Goal: Navigation & Orientation: Find specific page/section

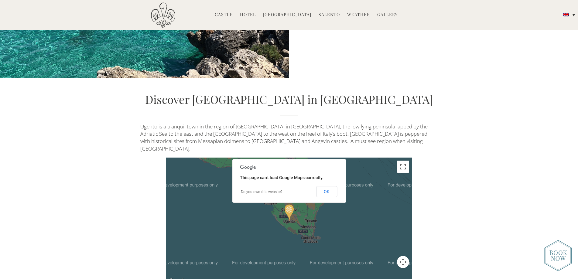
scroll to position [1640, 0]
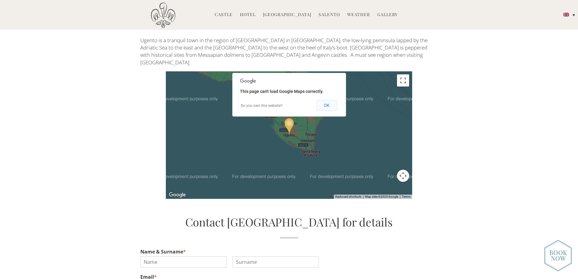
click at [330, 100] on button "OK" at bounding box center [326, 105] width 21 height 11
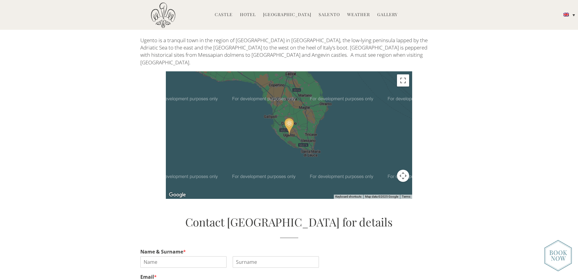
click at [369, 124] on div "To navigate, press the arrow keys." at bounding box center [289, 135] width 246 height 128
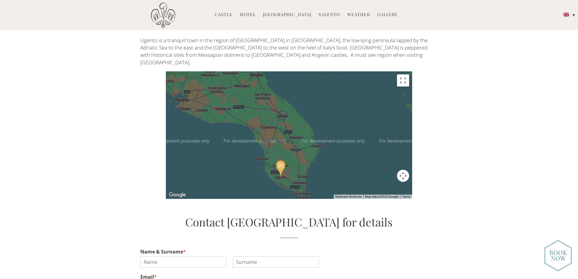
drag, startPoint x: 352, startPoint y: 112, endPoint x: 381, endPoint y: 176, distance: 70.2
click at [381, 176] on div "To navigate, press the arrow keys." at bounding box center [289, 135] width 246 height 128
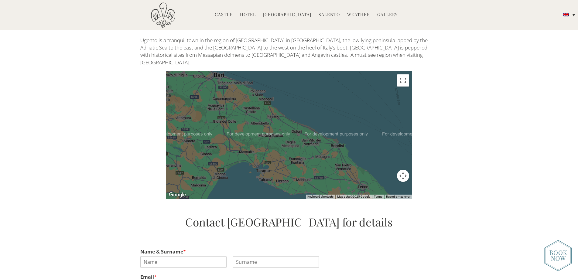
drag, startPoint x: 294, startPoint y: 131, endPoint x: 305, endPoint y: 166, distance: 37.4
click at [305, 166] on div "To navigate, press the arrow keys." at bounding box center [289, 135] width 246 height 128
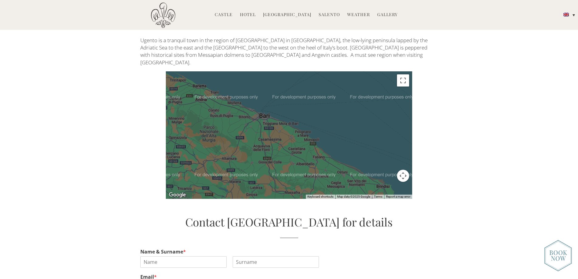
drag, startPoint x: 306, startPoint y: 113, endPoint x: 290, endPoint y: 82, distance: 35.2
click at [290, 82] on div "To navigate, press the arrow keys." at bounding box center [289, 135] width 246 height 128
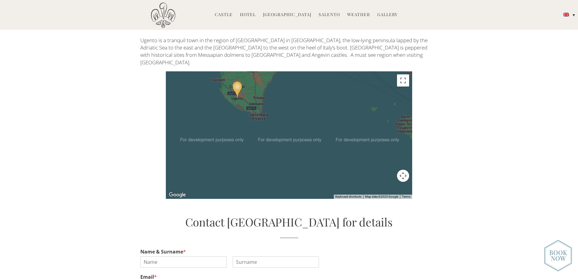
drag, startPoint x: 336, startPoint y: 119, endPoint x: 353, endPoint y: 149, distance: 34.8
click at [353, 149] on div "To navigate, press the arrow keys." at bounding box center [289, 135] width 246 height 128
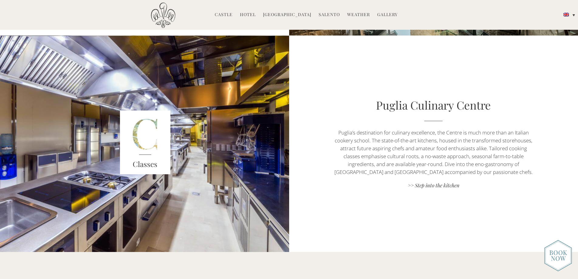
scroll to position [577, 0]
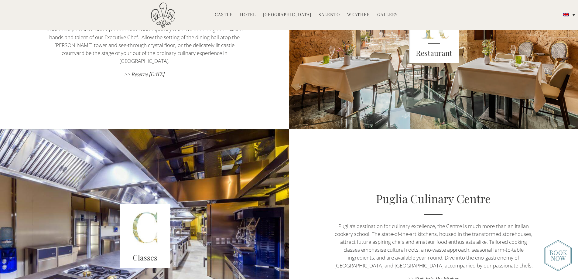
click at [248, 14] on link "Hotel" at bounding box center [248, 15] width 16 height 7
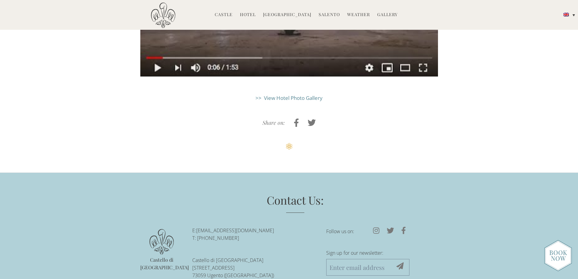
scroll to position [1727, 0]
